Goal: Transaction & Acquisition: Obtain resource

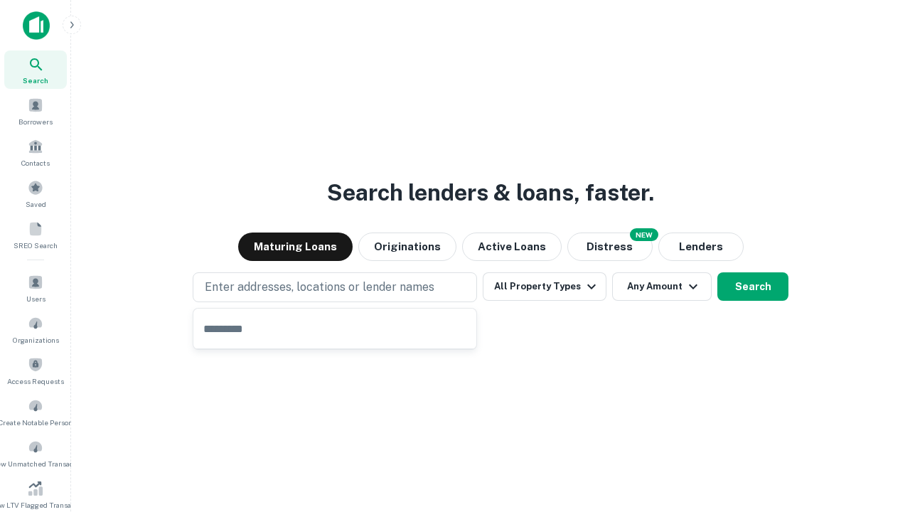
type input "**********"
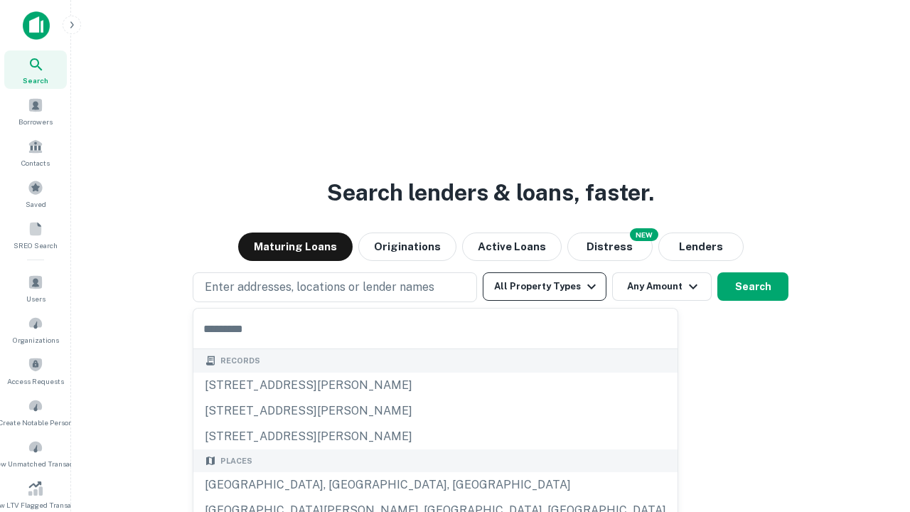
click at [545, 287] on button "All Property Types" at bounding box center [545, 286] width 124 height 28
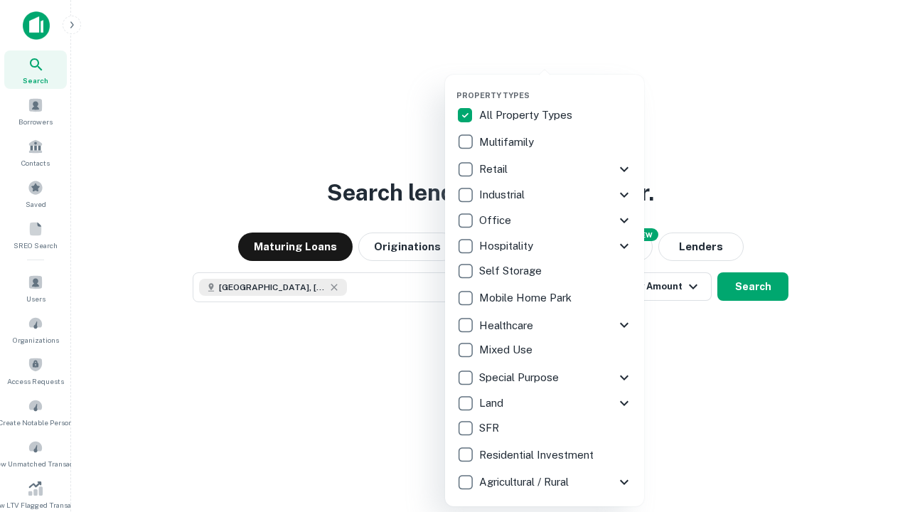
click at [556, 86] on button "button" at bounding box center [556, 86] width 199 height 1
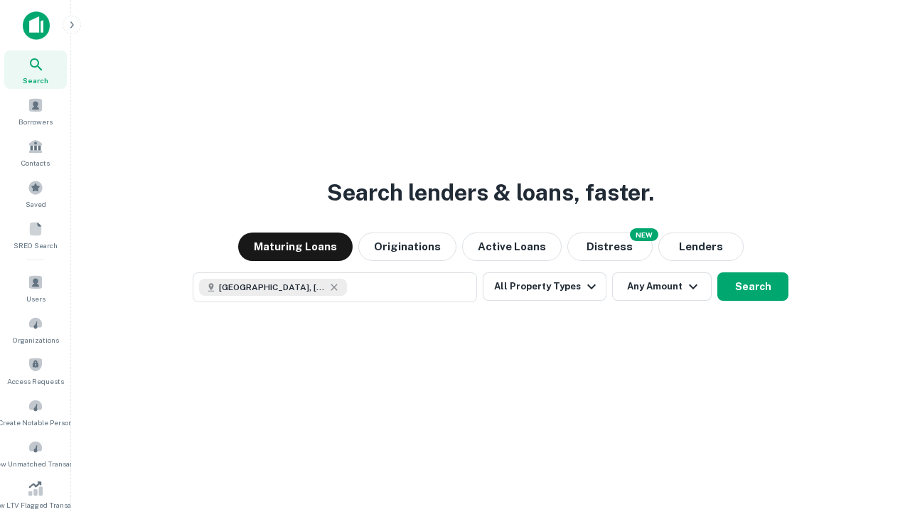
scroll to position [23, 0]
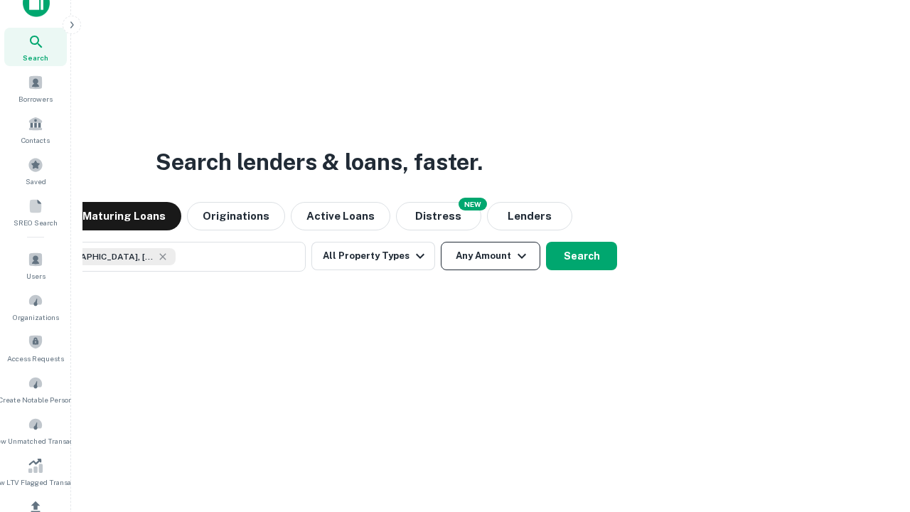
click at [441, 242] on button "Any Amount" at bounding box center [491, 256] width 100 height 28
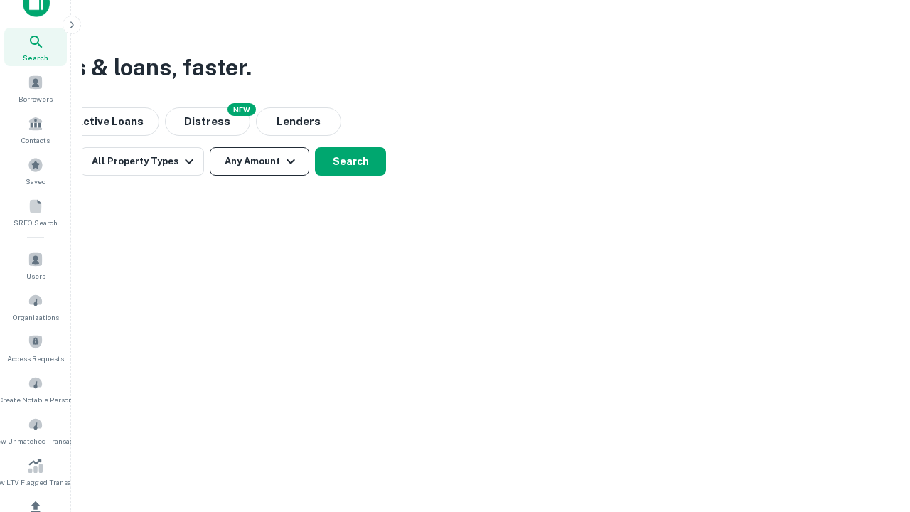
scroll to position [170, 0]
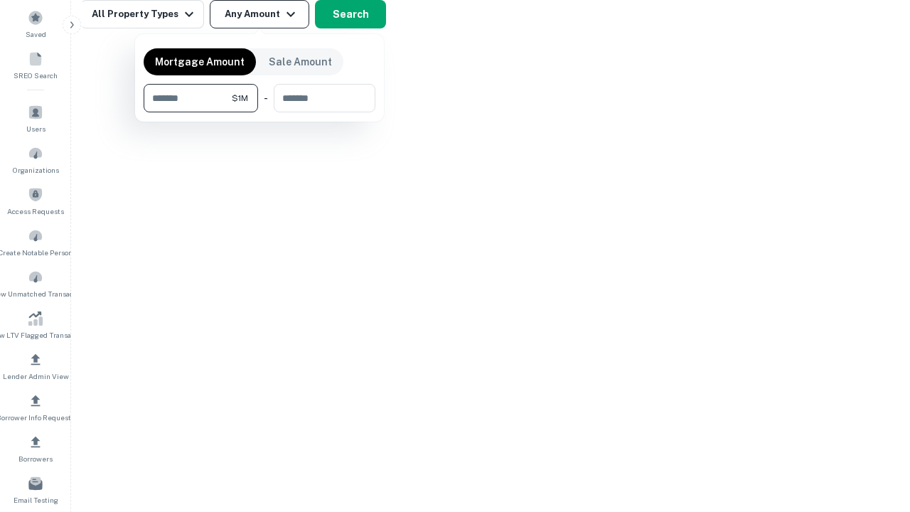
type input "*******"
click at [260, 112] on button "button" at bounding box center [260, 112] width 232 height 1
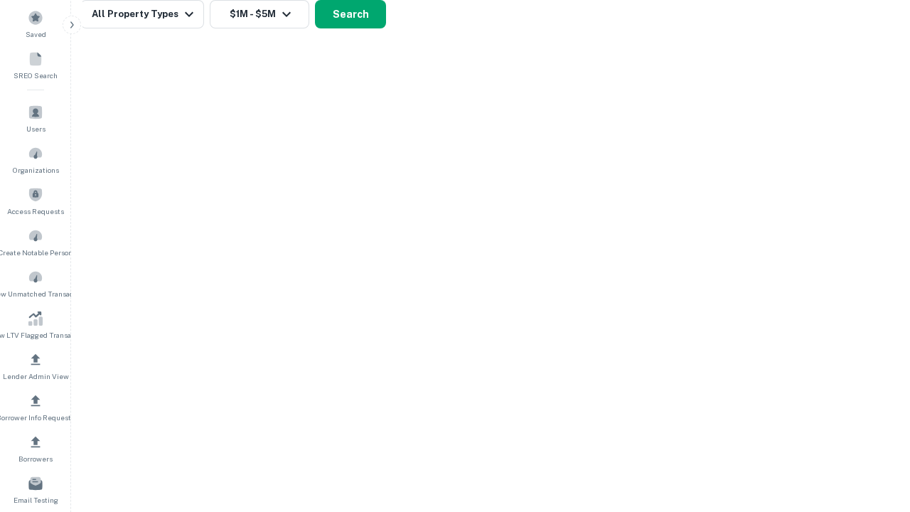
scroll to position [23, 0]
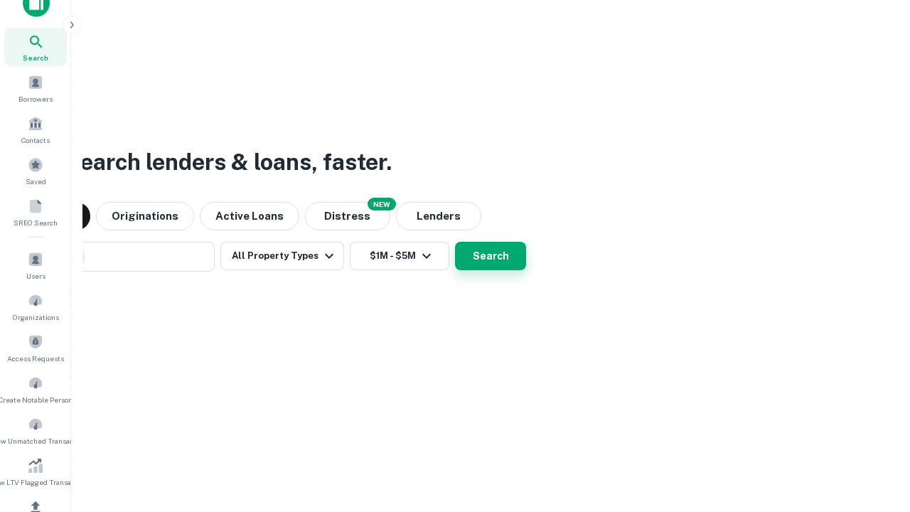
click at [455, 242] on button "Search" at bounding box center [490, 256] width 71 height 28
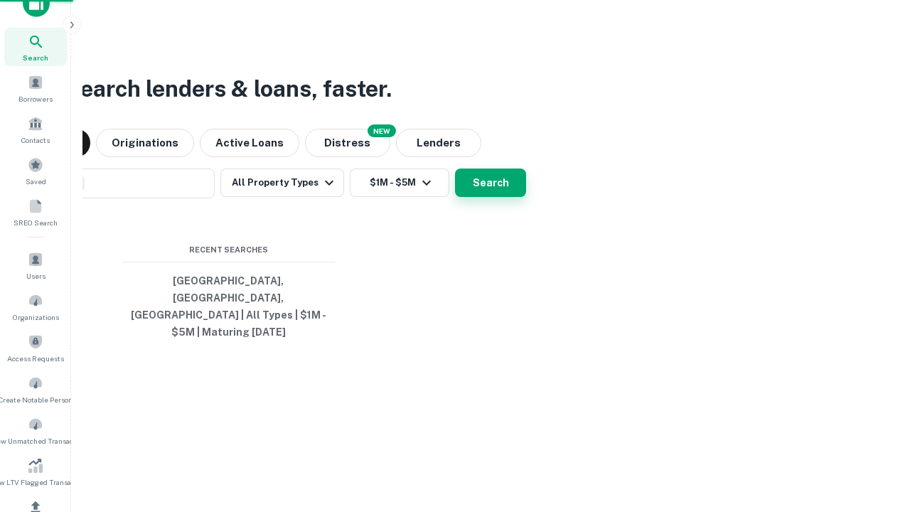
scroll to position [170, 0]
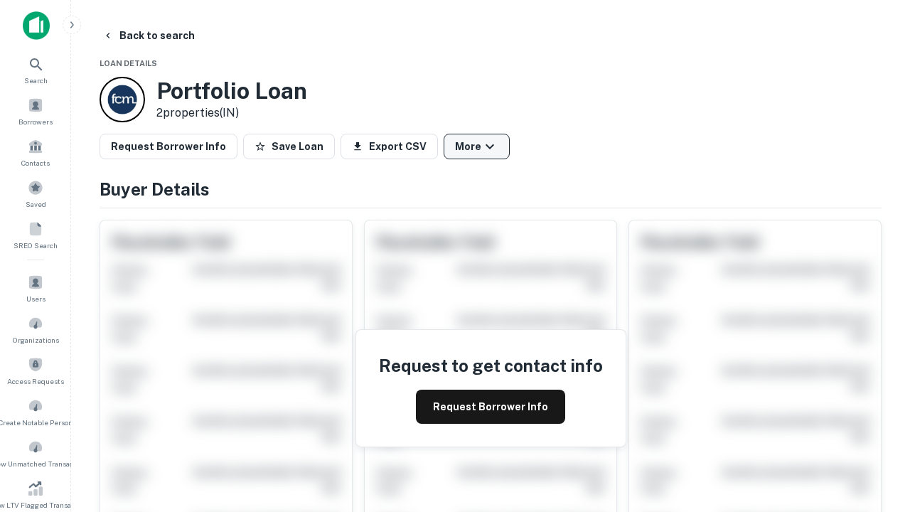
click at [476, 146] on button "More" at bounding box center [477, 147] width 66 height 26
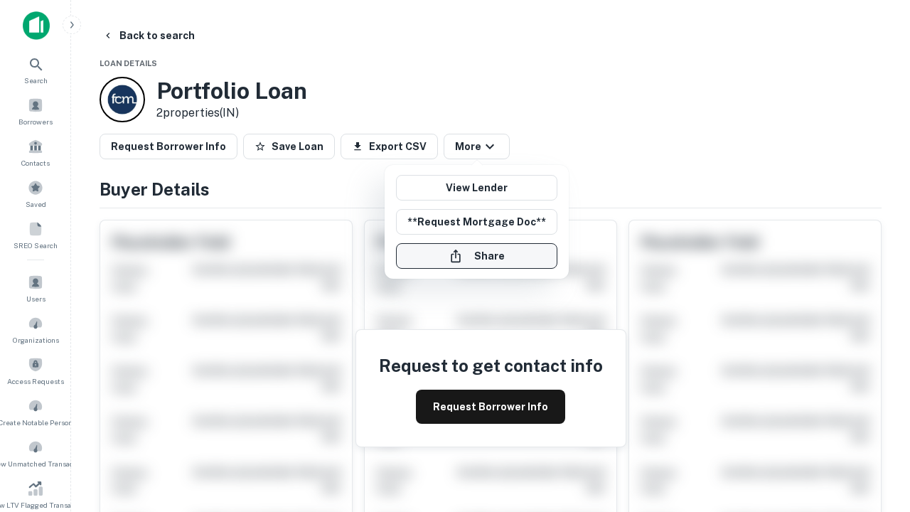
click at [476, 256] on button "Share" at bounding box center [476, 256] width 161 height 26
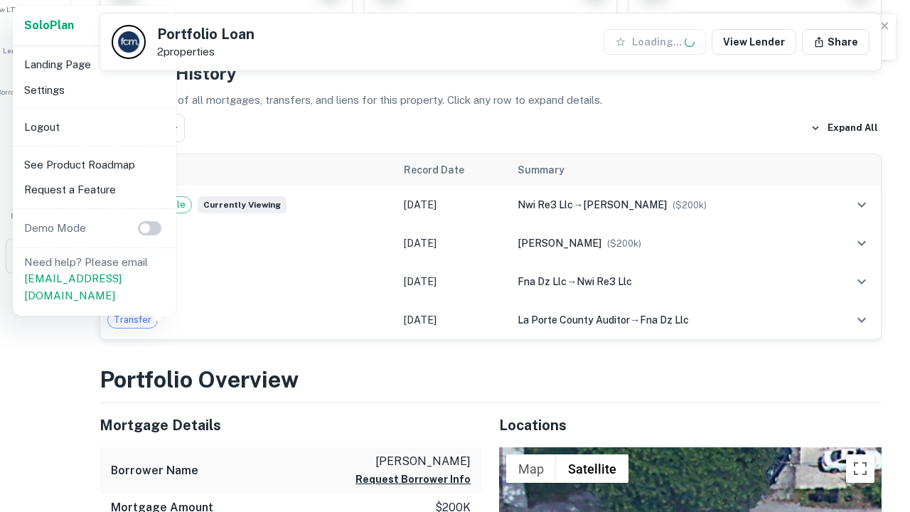
click at [94, 127] on li "Logout" at bounding box center [94, 127] width 152 height 26
